Goal: Information Seeking & Learning: Learn about a topic

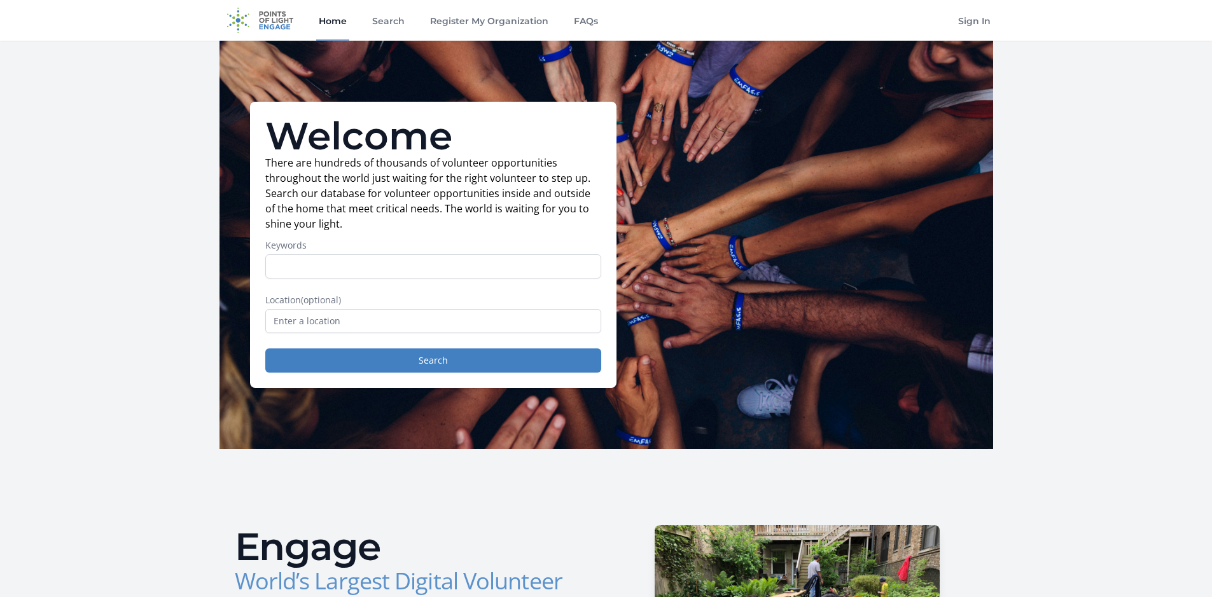
click at [494, 265] on input "Keywords" at bounding box center [433, 266] width 336 height 24
type input "b"
type input "library"
click at [555, 324] on input "text" at bounding box center [433, 321] width 336 height 24
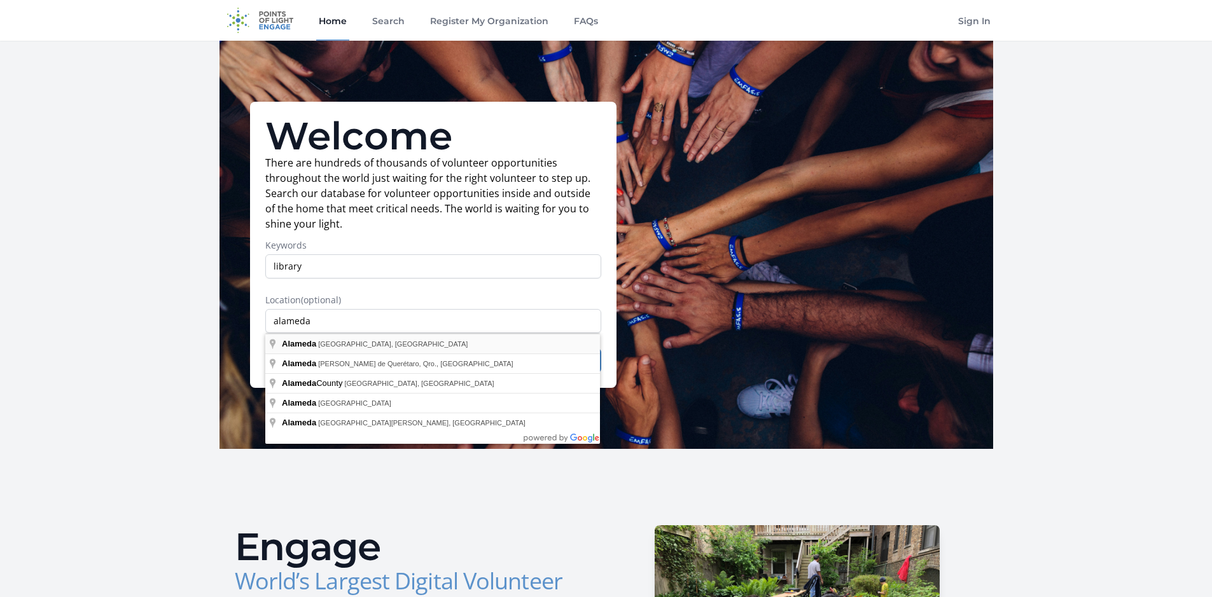
type input "[GEOGRAPHIC_DATA], [GEOGRAPHIC_DATA], [GEOGRAPHIC_DATA]"
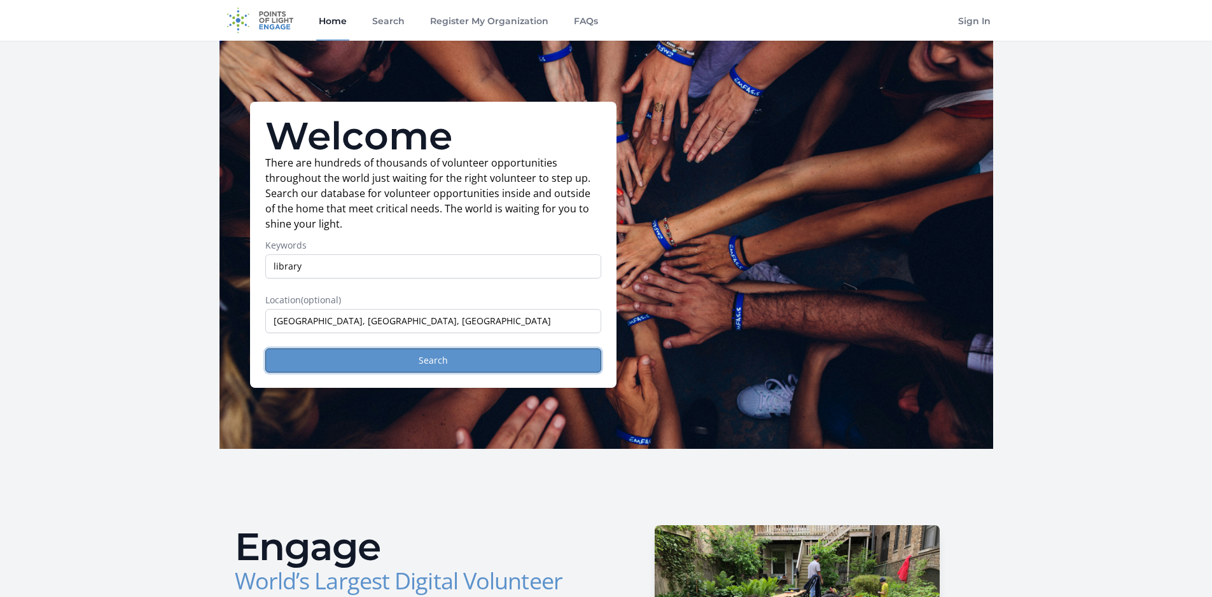
click at [368, 365] on button "Search" at bounding box center [433, 361] width 336 height 24
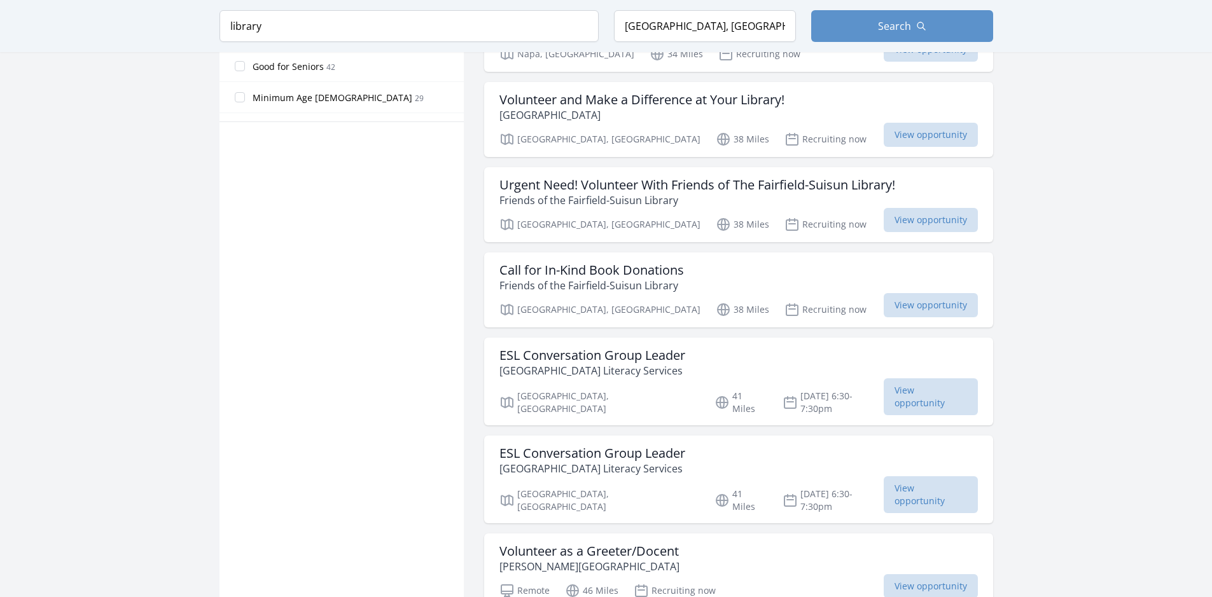
scroll to position [954, 0]
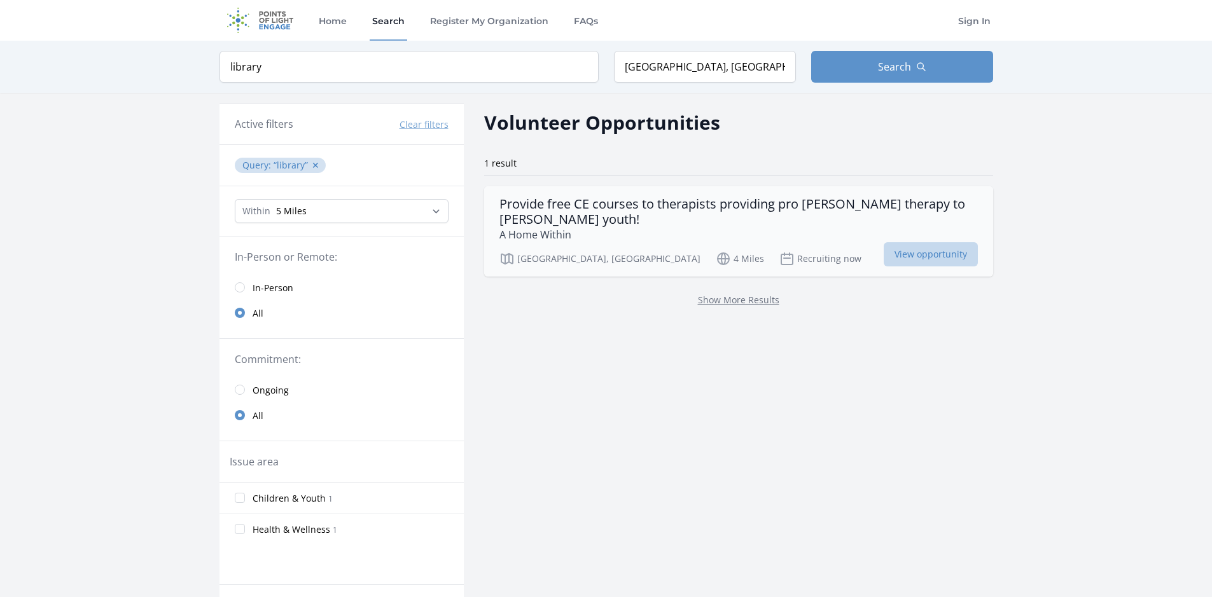
click at [927, 253] on span "View opportunity" at bounding box center [931, 254] width 94 height 24
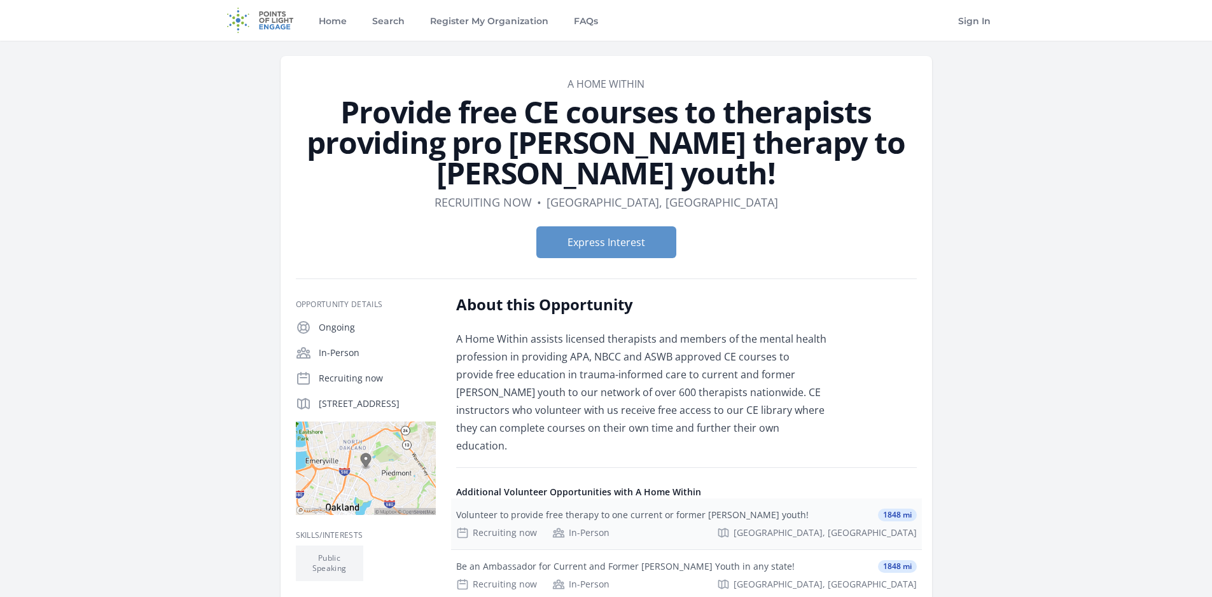
scroll to position [254, 0]
